Goal: Task Accomplishment & Management: Manage account settings

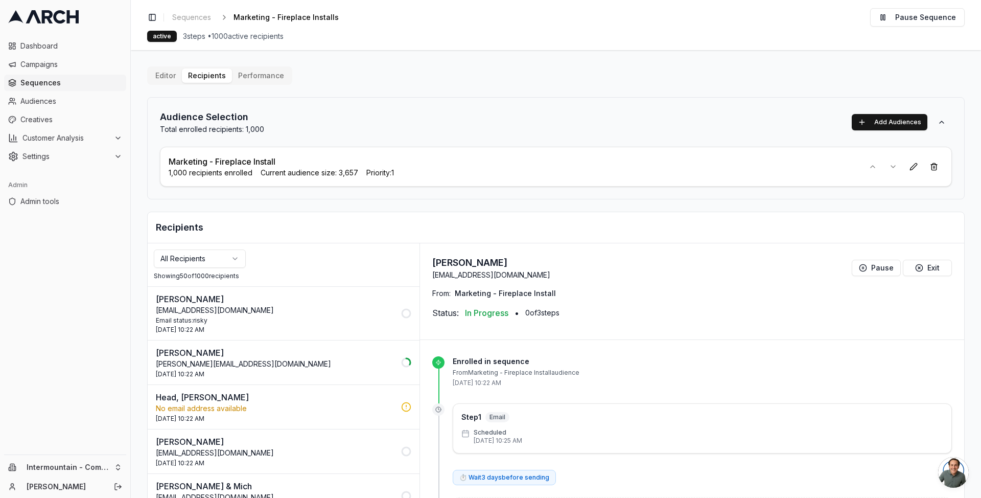
scroll to position [14, 0]
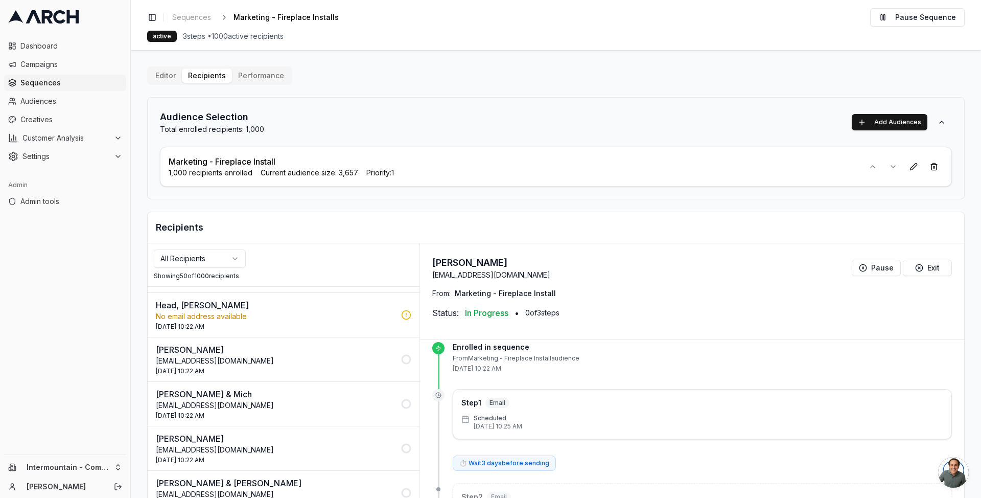
click at [224, 161] on p "Marketing - Fireplace Install" at bounding box center [222, 161] width 107 height 12
drag, startPoint x: 224, startPoint y: 161, endPoint x: 295, endPoint y: 150, distance: 72.4
click at [224, 161] on p "Marketing - Fireplace Install" at bounding box center [222, 161] width 107 height 12
click at [448, 145] on div "Audience Selection Total enrolled recipients: 1,000 Add Audiences Marketing - F…" at bounding box center [556, 148] width 818 height 102
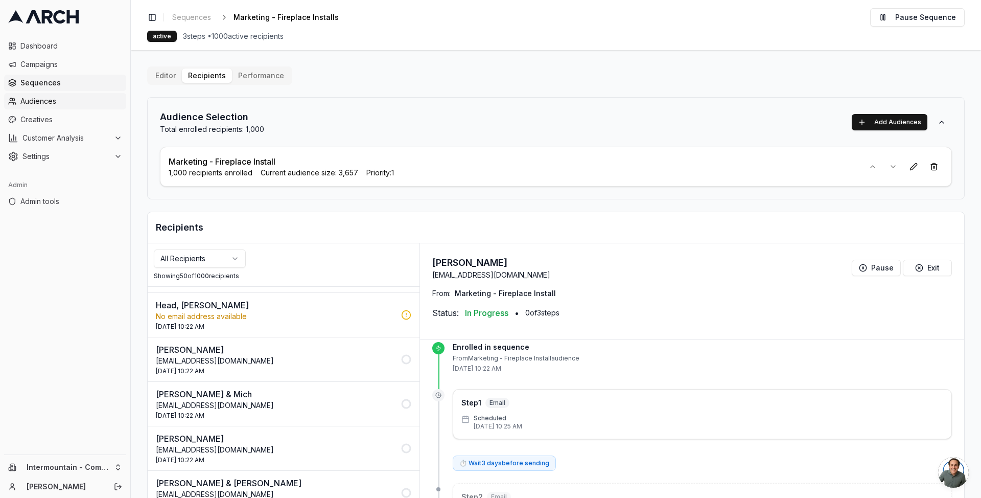
click at [39, 100] on span "Audiences" at bounding box center [71, 101] width 102 height 10
click at [49, 202] on span "Admin tools" at bounding box center [71, 201] width 102 height 10
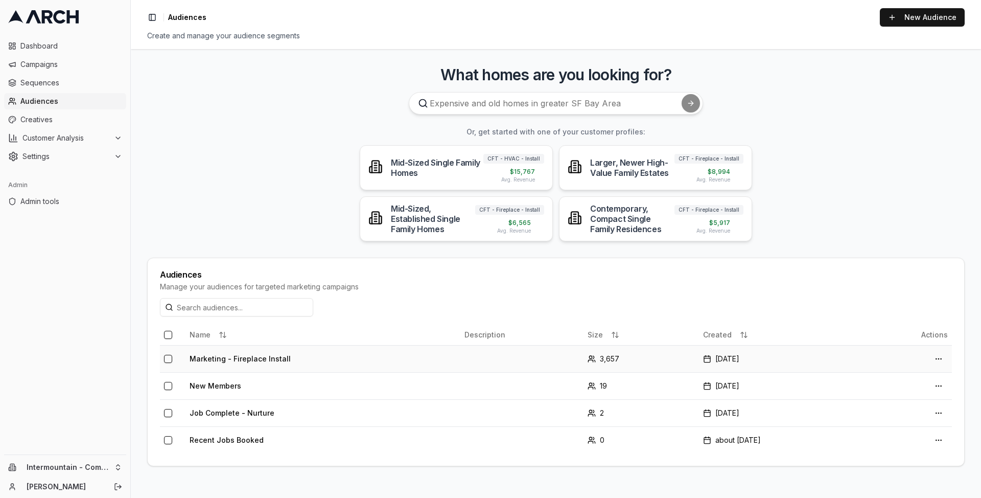
click at [269, 360] on td "Marketing - Fireplace Install" at bounding box center [323, 358] width 275 height 27
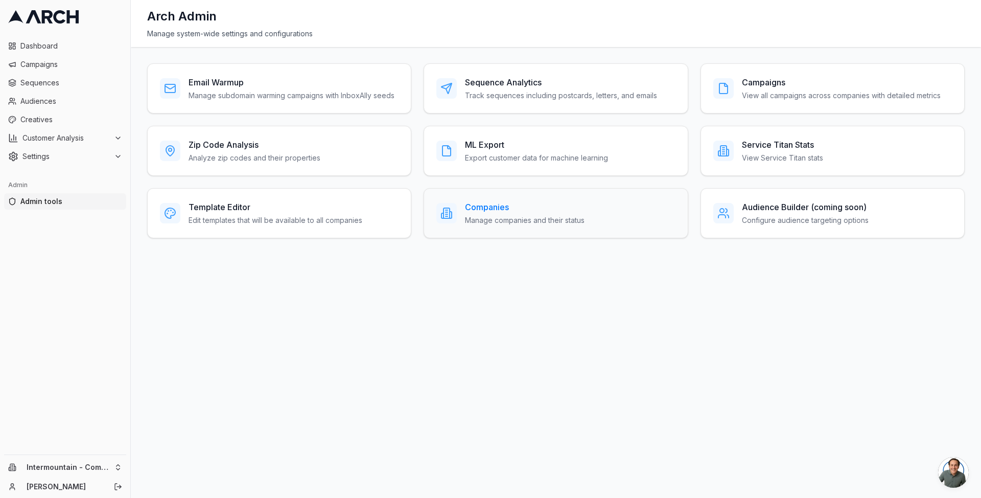
click at [526, 205] on h3 "Companies" at bounding box center [525, 207] width 120 height 12
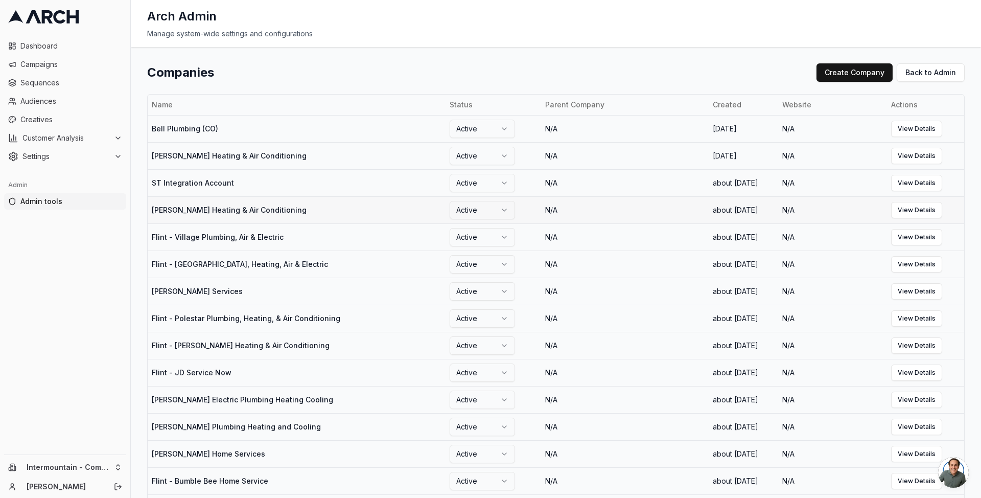
scroll to position [533, 0]
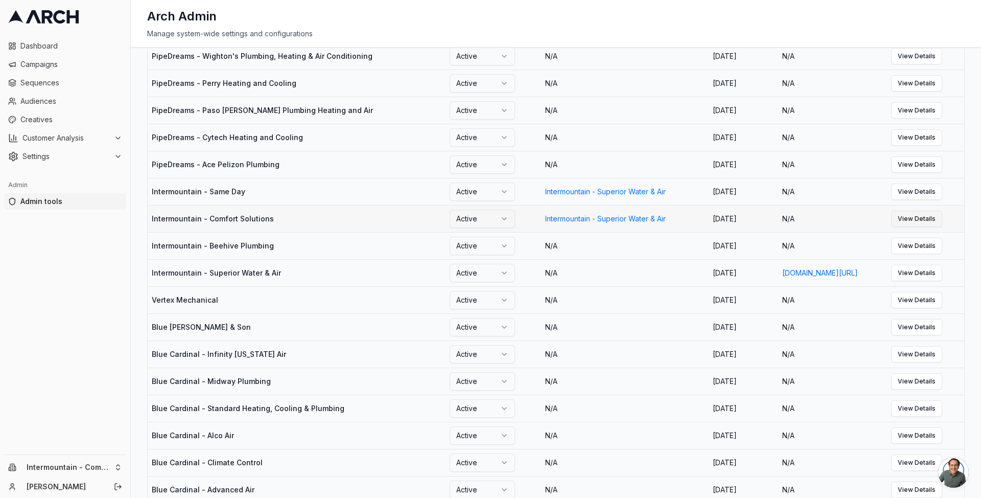
click at [928, 227] on link "View Details" at bounding box center [916, 219] width 51 height 16
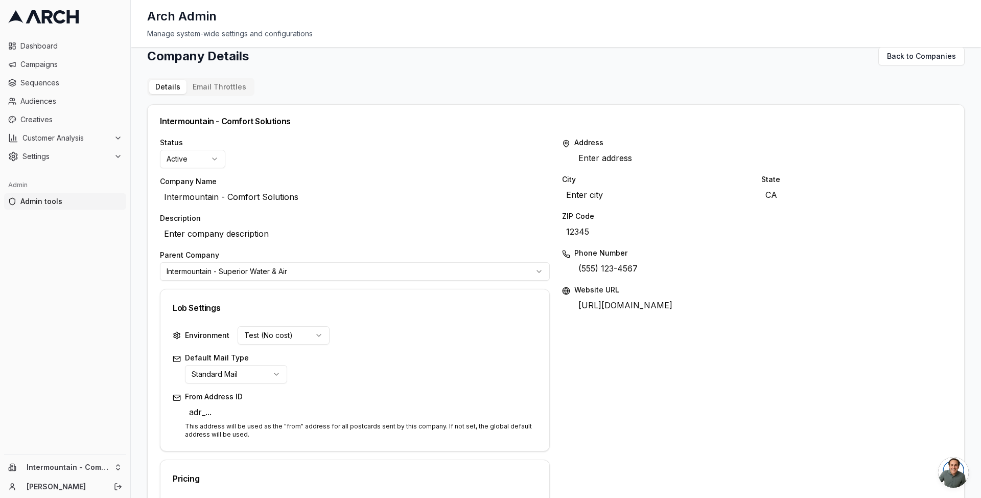
click at [224, 79] on div "Details Email Throttles" at bounding box center [200, 87] width 107 height 18
click at [215, 85] on div "Company Details Back to Companies Details Email Throttles Intermountain - Comfo…" at bounding box center [556, 443] width 818 height 793
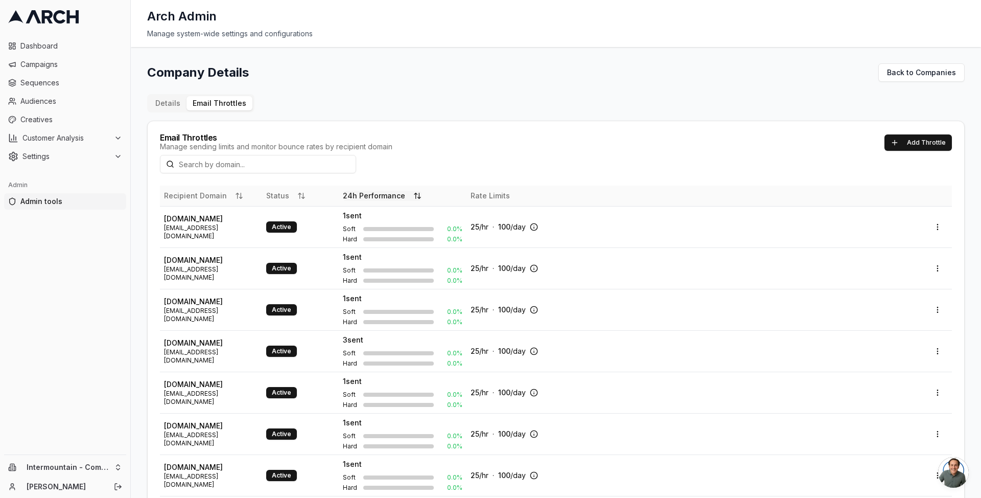
click at [378, 198] on button "24h Performance" at bounding box center [382, 196] width 79 height 10
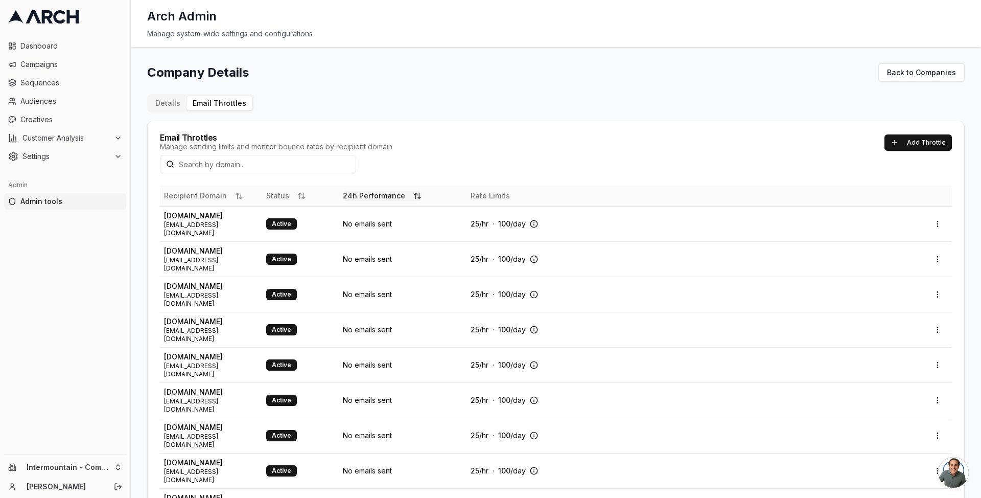
click at [377, 198] on button "24h Performance" at bounding box center [382, 196] width 79 height 10
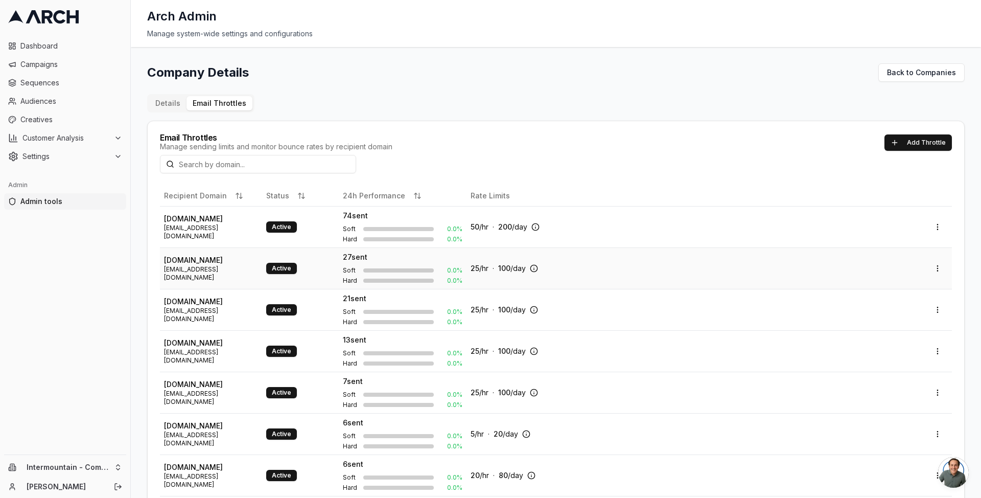
click at [661, 285] on td "25 /hr · 100 /day" at bounding box center [695, 267] width 457 height 41
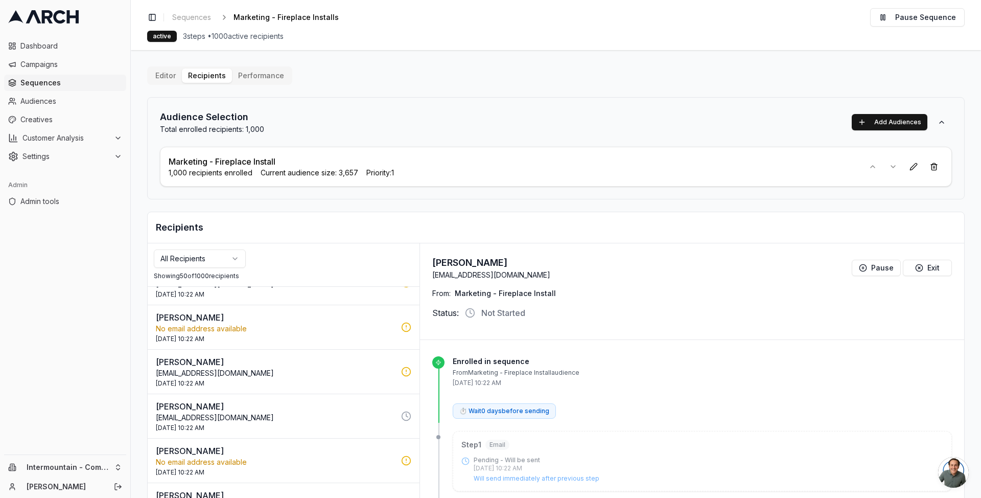
scroll to position [513, 0]
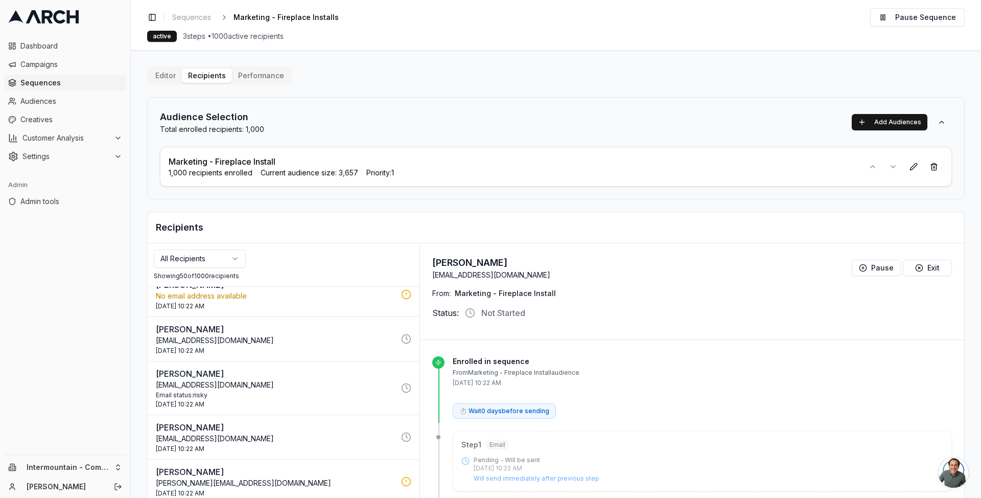
click at [155, 76] on button "Editor" at bounding box center [165, 75] width 33 height 14
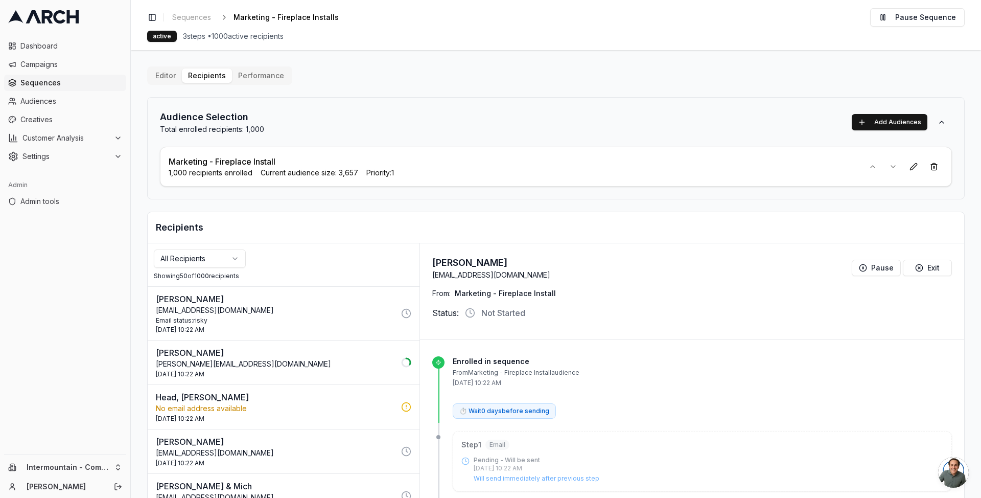
scroll to position [69, 0]
